Goal: Check status: Check status

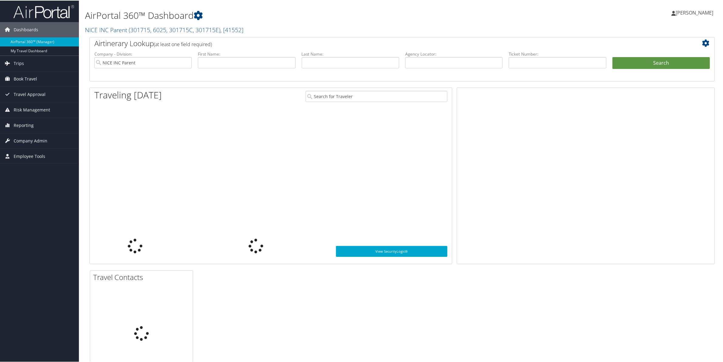
click at [14, 63] on span "Trips" at bounding box center [19, 62] width 10 height 15
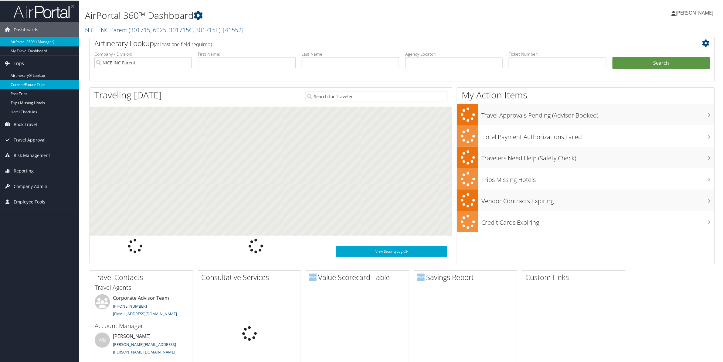
click at [17, 83] on link "Current/Future Trips" at bounding box center [39, 84] width 79 height 9
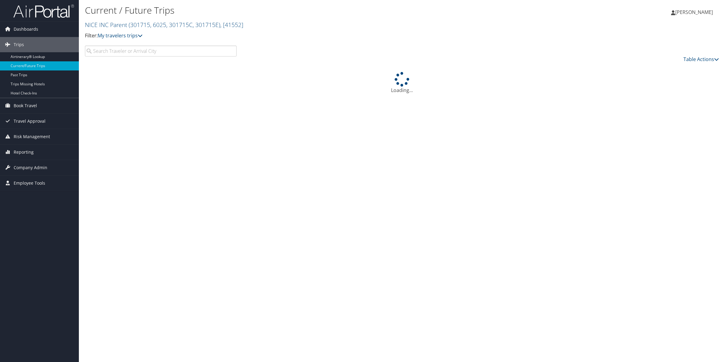
click at [171, 51] on input "search" at bounding box center [161, 51] width 152 height 11
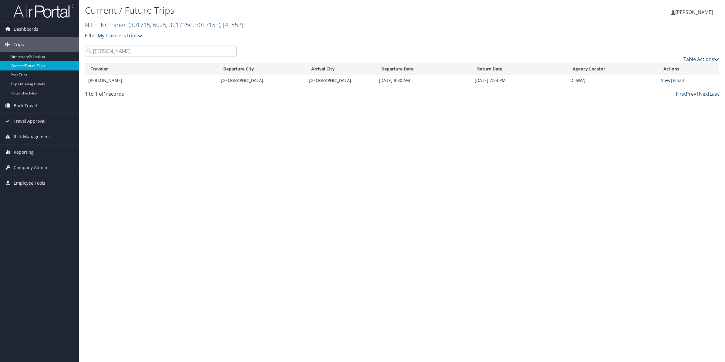
type input "[PERSON_NAME]"
